Goal: Task Accomplishment & Management: Manage account settings

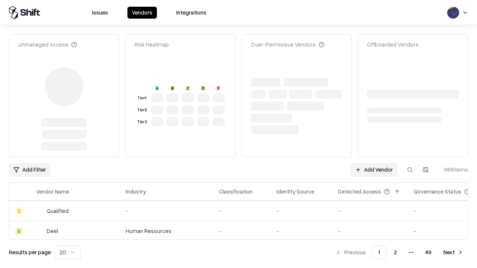
click at [374, 163] on link "Add Vendor" at bounding box center [374, 169] width 47 height 13
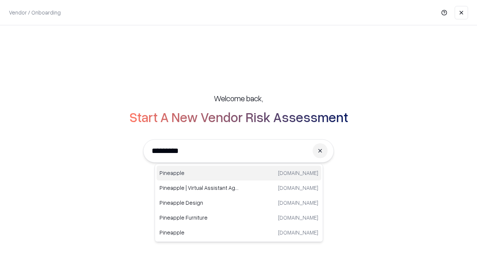
click at [239, 173] on div "Pineapple pineappleenergy.com" at bounding box center [239, 173] width 165 height 15
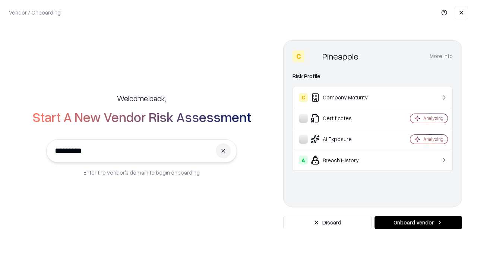
type input "*********"
click at [418, 223] on button "Onboard Vendor" at bounding box center [419, 222] width 88 height 13
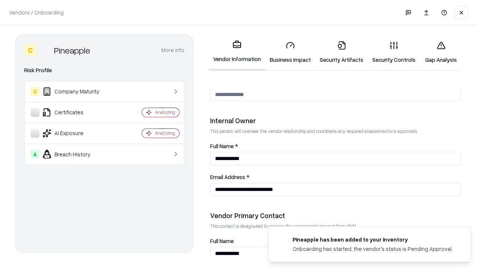
scroll to position [386, 0]
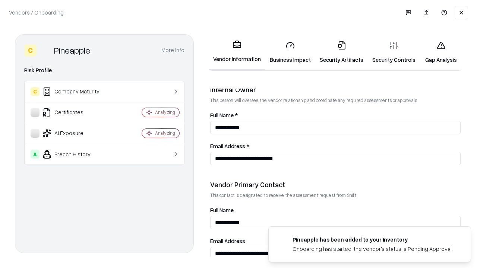
click at [290, 52] on link "Business Impact" at bounding box center [290, 52] width 50 height 35
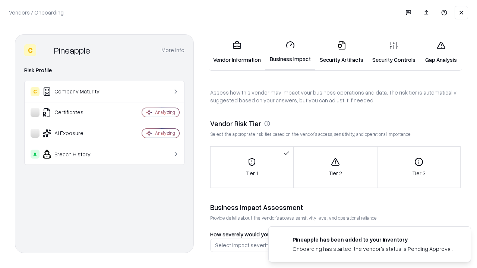
click at [341, 52] on link "Security Artifacts" at bounding box center [341, 52] width 53 height 35
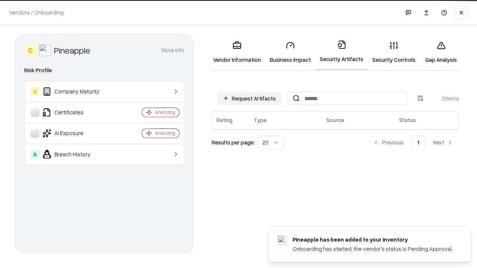
click at [249, 98] on button "Request Artifacts" at bounding box center [249, 98] width 65 height 13
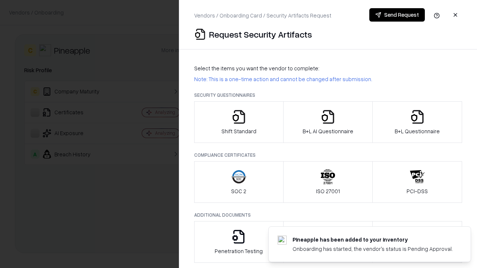
click at [239, 122] on icon "button" at bounding box center [238, 117] width 15 height 15
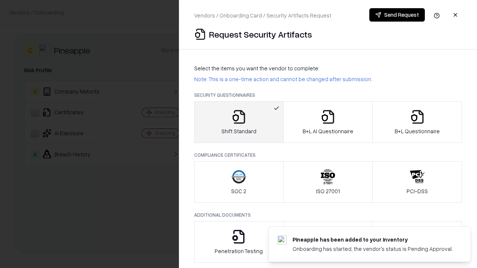
click at [397, 15] on button "Send Request" at bounding box center [397, 14] width 56 height 13
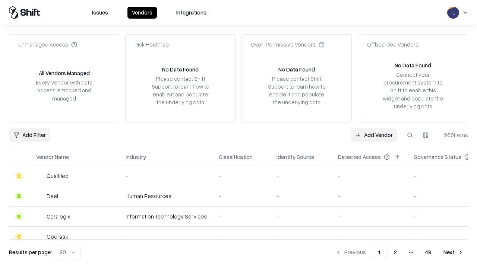
click at [410, 135] on button at bounding box center [409, 135] width 13 height 13
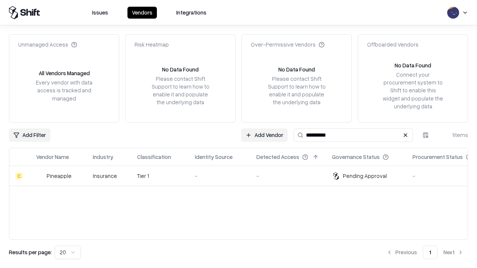
type input "*********"
click at [243, 176] on div "-" at bounding box center [220, 176] width 50 height 8
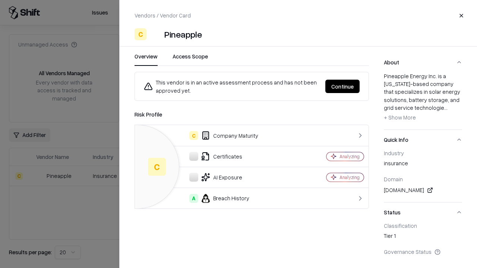
click at [343, 86] on button "Continue" at bounding box center [342, 86] width 34 height 13
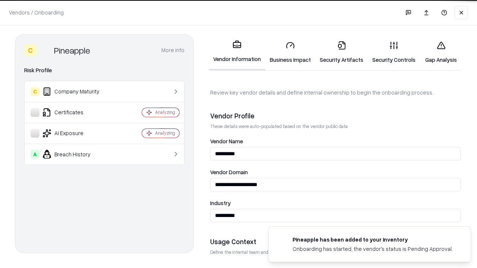
click at [341, 52] on link "Security Artifacts" at bounding box center [341, 52] width 53 height 35
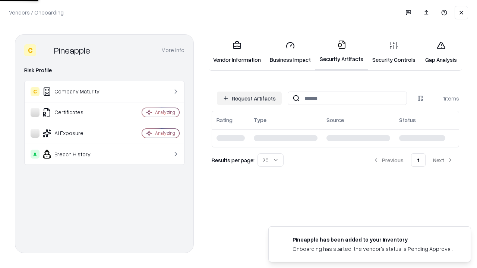
click at [441, 52] on link "Gap Analysis" at bounding box center [441, 52] width 42 height 35
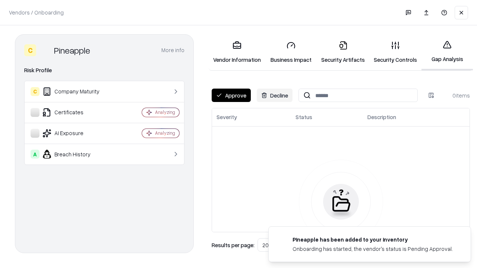
click at [231, 95] on button "Approve" at bounding box center [231, 95] width 39 height 13
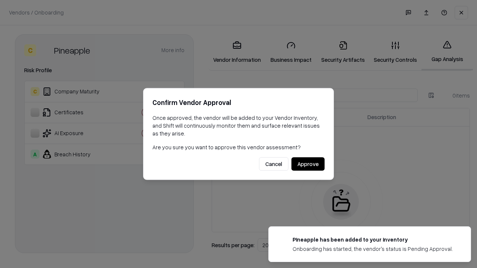
click at [308, 164] on button "Approve" at bounding box center [307, 164] width 33 height 13
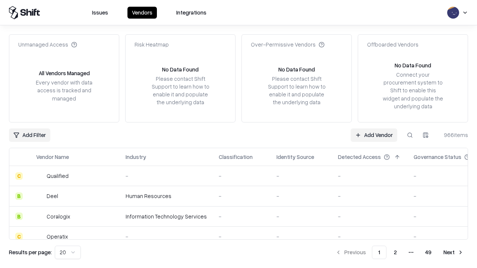
type input "*********"
click at [374, 135] on link "Add Vendor" at bounding box center [374, 135] width 47 height 13
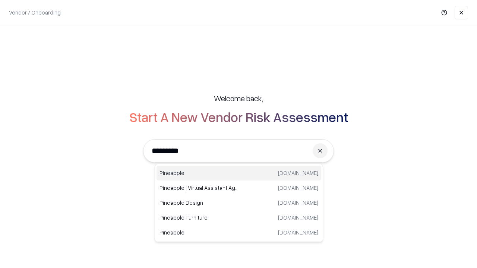
click at [239, 173] on div "Pineapple pineappleenergy.com" at bounding box center [239, 173] width 165 height 15
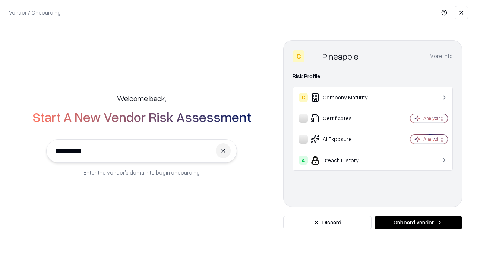
type input "*********"
click at [418, 223] on button "Onboard Vendor" at bounding box center [419, 222] width 88 height 13
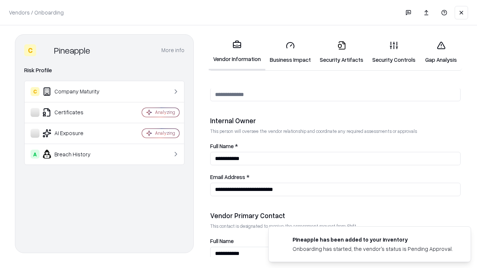
scroll to position [386, 0]
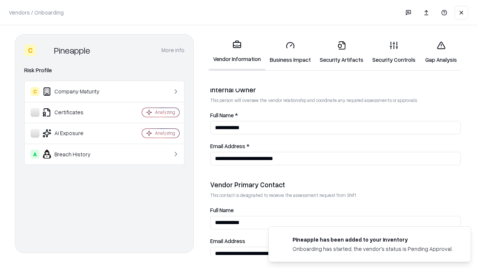
click at [441, 52] on link "Gap Analysis" at bounding box center [441, 52] width 42 height 35
